Goal: Information Seeking & Learning: Find specific fact

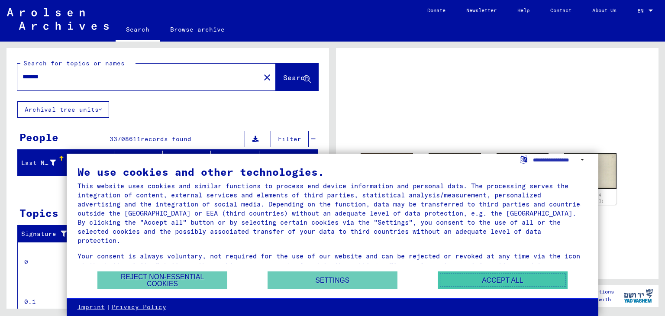
click at [466, 279] on button "Accept all" at bounding box center [503, 281] width 130 height 18
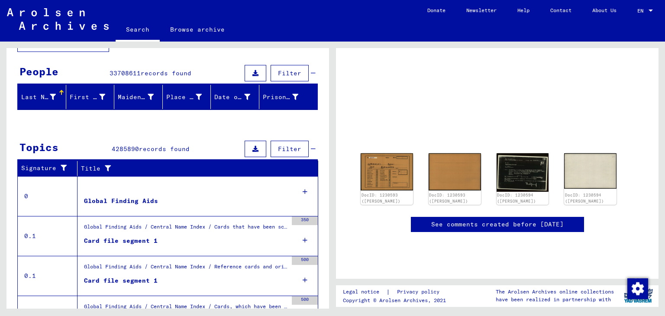
scroll to position [67, 0]
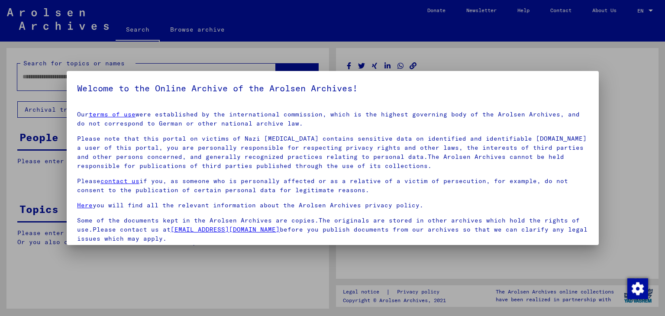
type input "*******"
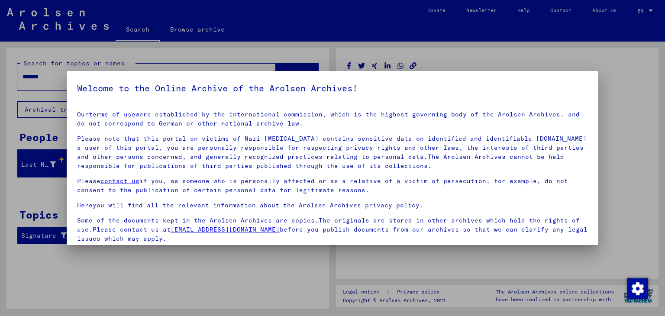
scroll to position [67, 0]
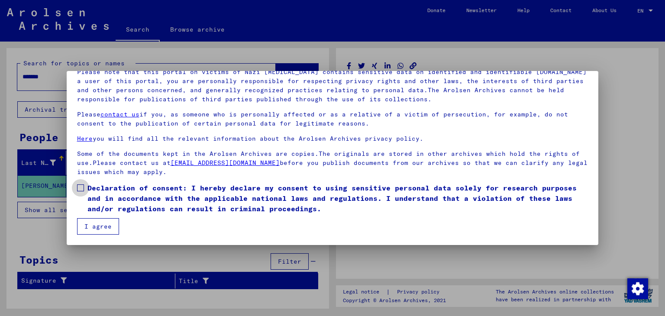
click at [82, 189] on span at bounding box center [80, 187] width 7 height 7
click at [96, 224] on button "I agree" at bounding box center [98, 226] width 42 height 16
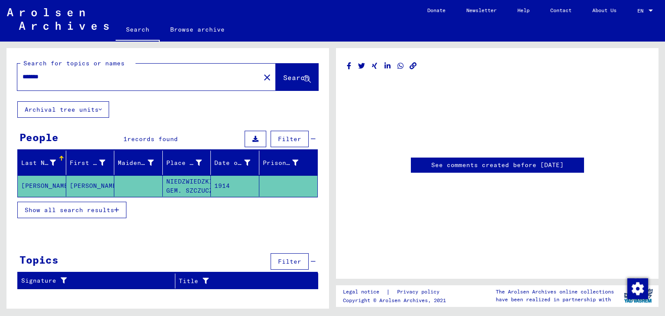
click at [79, 214] on button "Show all search results" at bounding box center [71, 210] width 109 height 16
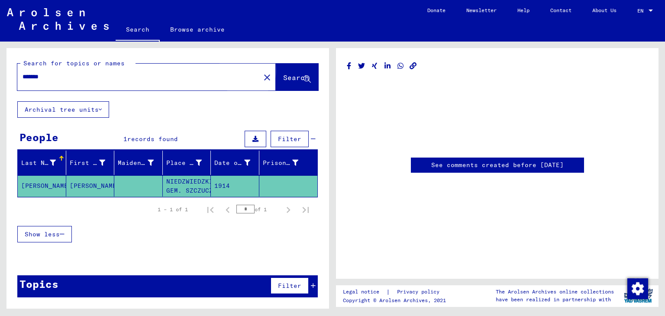
click at [283, 81] on span "Search" at bounding box center [296, 77] width 26 height 9
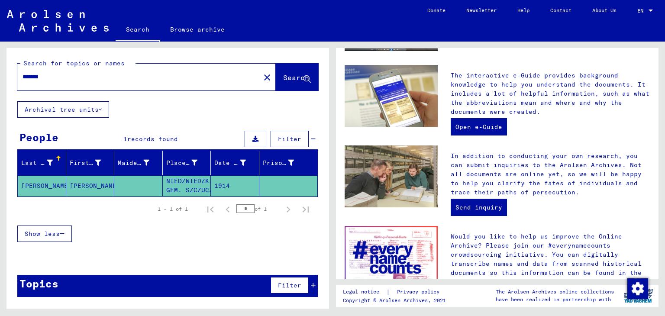
scroll to position [266, 0]
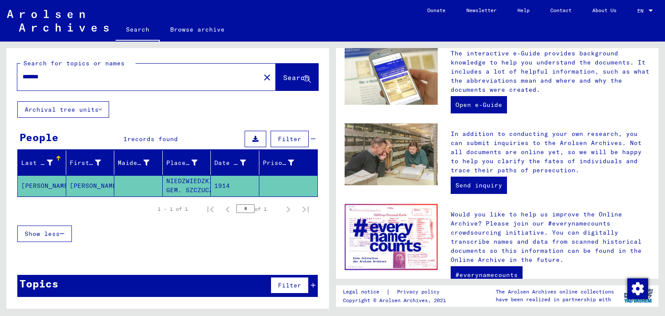
click at [47, 186] on mat-cell "[PERSON_NAME]" at bounding box center [42, 185] width 49 height 21
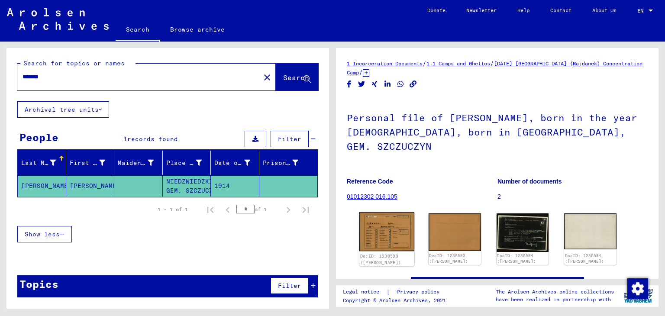
click at [398, 218] on img at bounding box center [386, 231] width 55 height 39
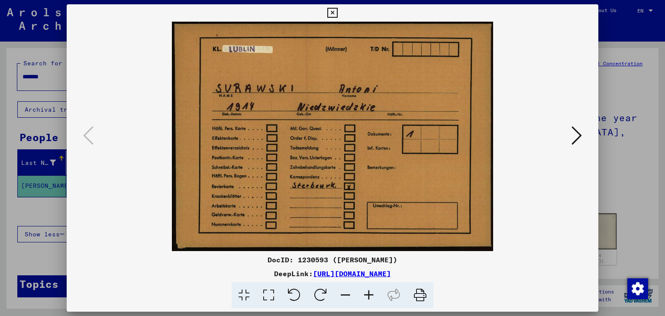
click at [313, 276] on link "[URL][DOMAIN_NAME]" at bounding box center [352, 273] width 78 height 9
